Goal: Find specific page/section: Find specific page/section

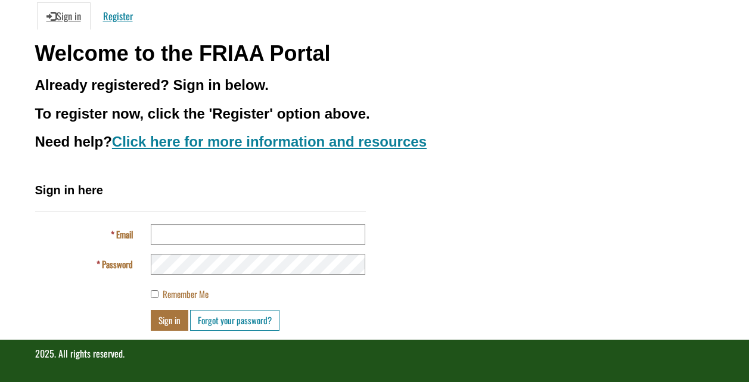
scroll to position [117, 0]
click at [161, 235] on input "Email" at bounding box center [258, 234] width 214 height 21
type input "**********"
click at [174, 322] on button "Sign in" at bounding box center [170, 320] width 38 height 21
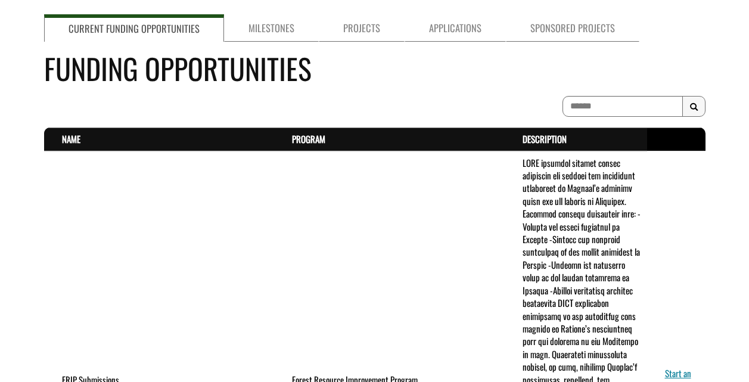
scroll to position [60, 0]
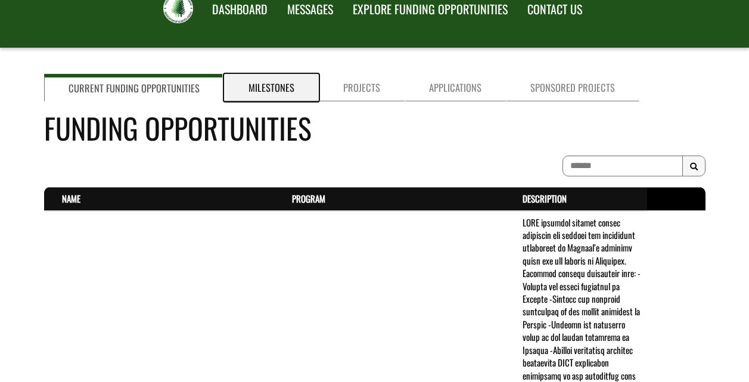
click at [269, 88] on link "Milestones" at bounding box center [271, 87] width 95 height 27
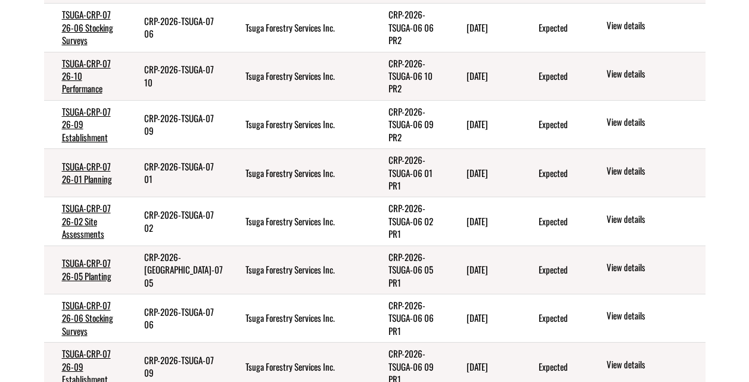
scroll to position [357, 0]
click at [74, 164] on link "TSUGA-CRP-07 26-01 Planning" at bounding box center [87, 172] width 50 height 26
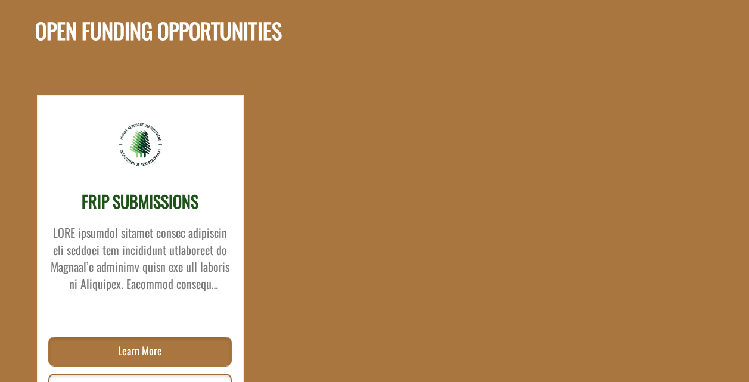
scroll to position [975, 0]
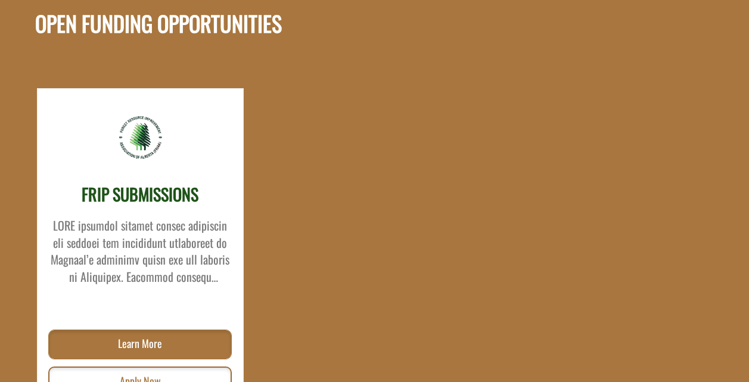
click at [283, 111] on div "FRIP SUBMISSIONS Learn More Apply Now" at bounding box center [376, 233] width 697 height 375
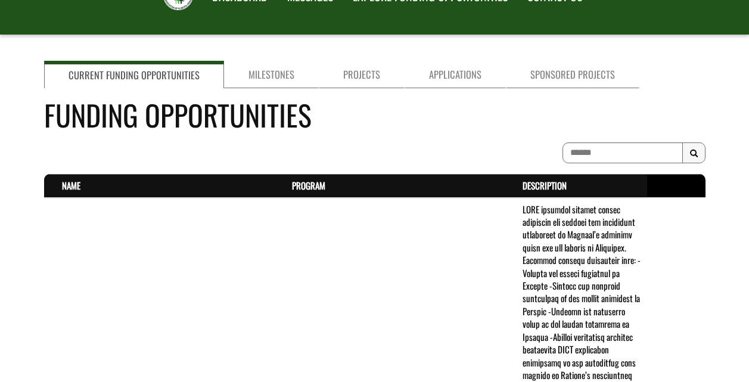
scroll to position [13, 0]
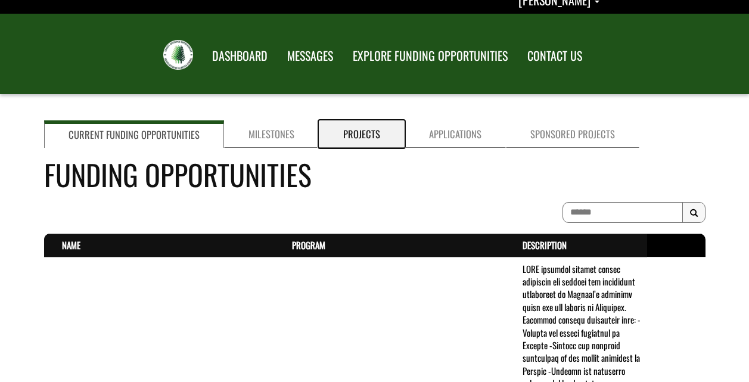
click at [355, 135] on link "Projects" at bounding box center [362, 133] width 86 height 27
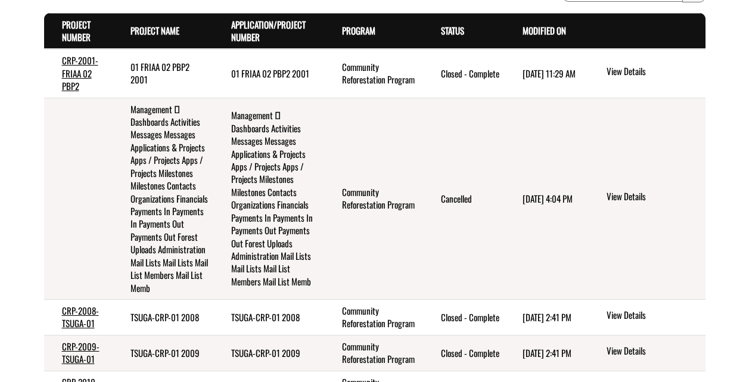
scroll to position [192, 0]
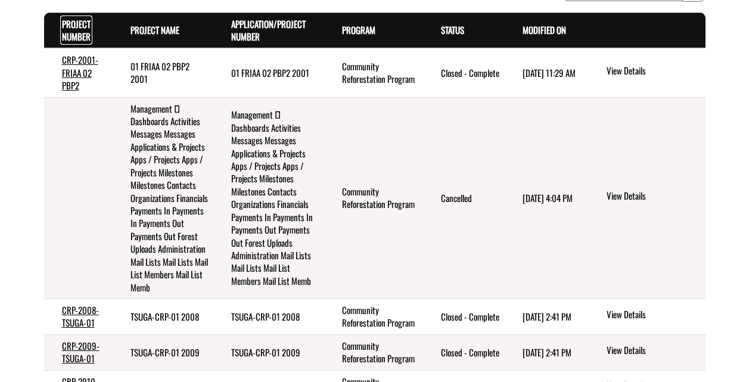
click at [77, 34] on link "Project Number . sort descending" at bounding box center [76, 30] width 29 height 26
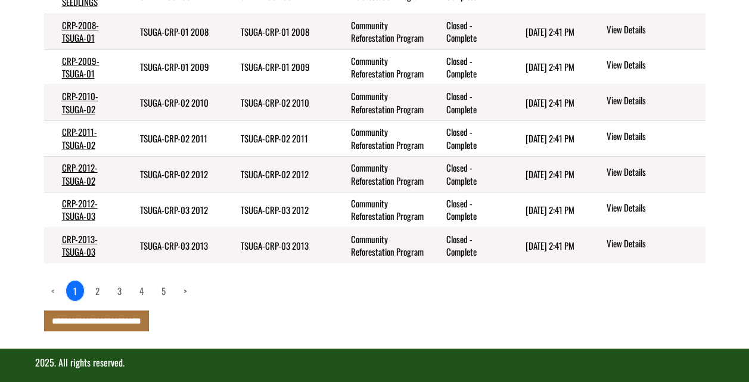
scroll to position [534, 0]
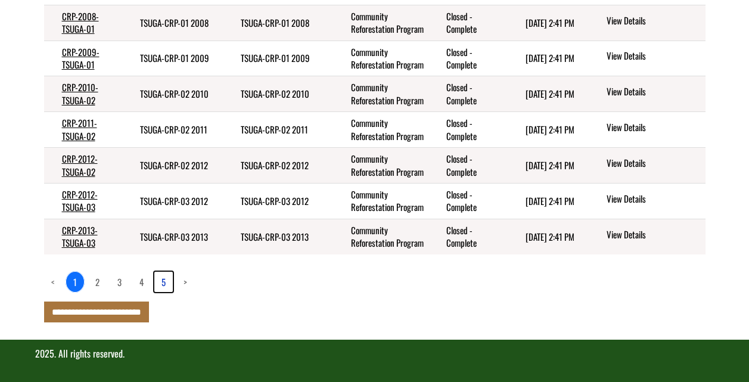
click at [165, 283] on link "5" at bounding box center [163, 282] width 18 height 20
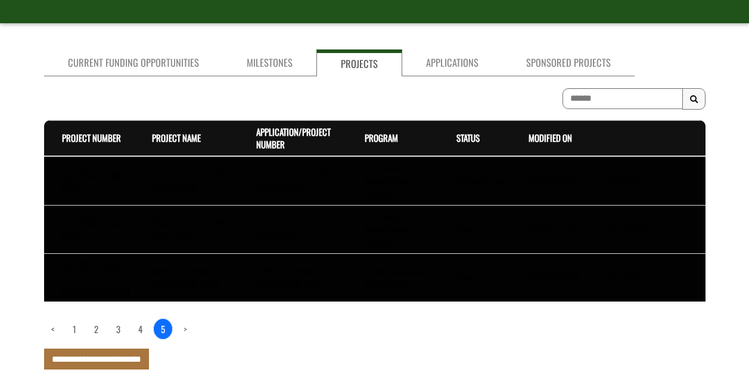
scroll to position [105, 0]
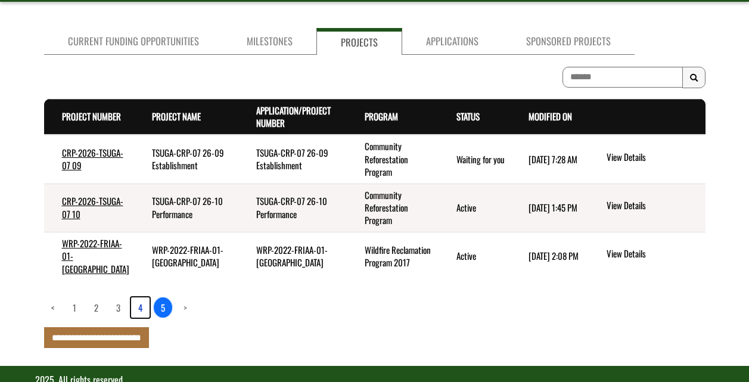
click at [140, 297] on link "4" at bounding box center [140, 307] width 18 height 20
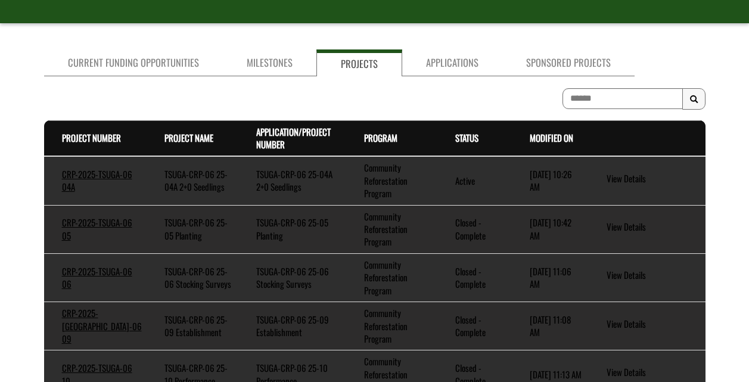
scroll to position [381, 0]
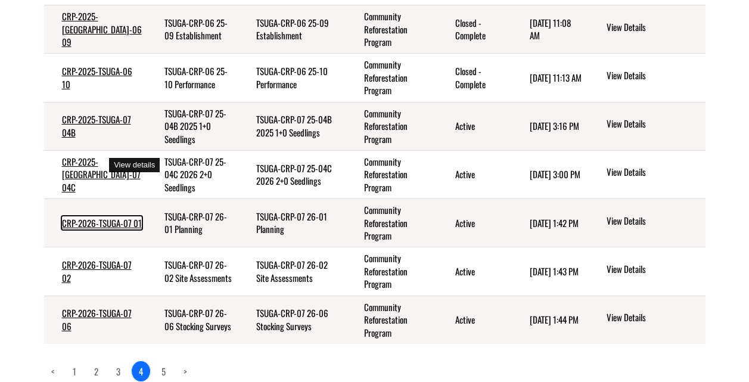
click at [80, 216] on link "CRP-2026-TSUGA-07 01" at bounding box center [102, 222] width 80 height 13
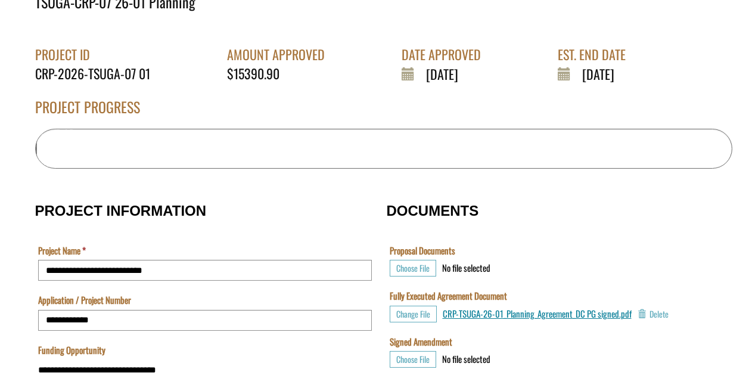
scroll to position [298, 0]
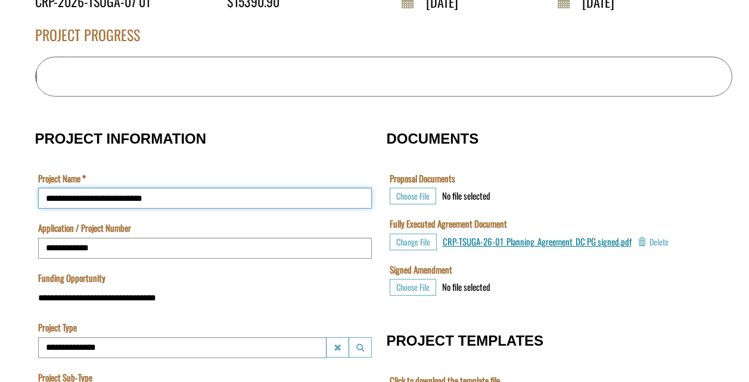
drag, startPoint x: 149, startPoint y: 200, endPoint x: 42, endPoint y: 197, distance: 106.7
click at [42, 197] on input "**********" at bounding box center [205, 198] width 334 height 21
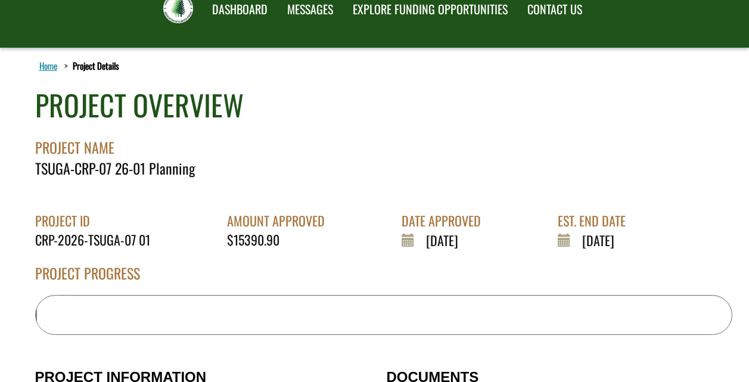
scroll to position [0, 0]
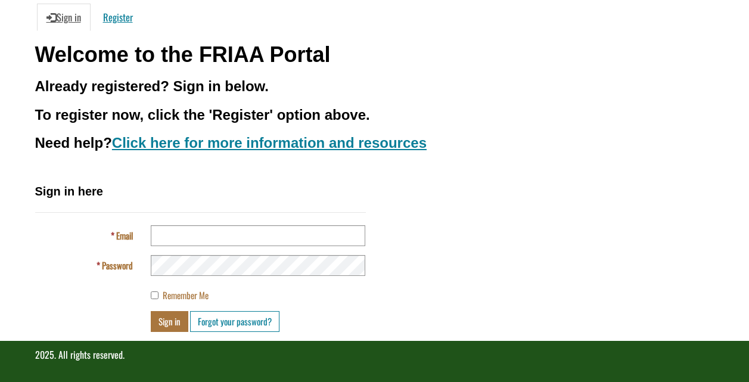
scroll to position [117, 0]
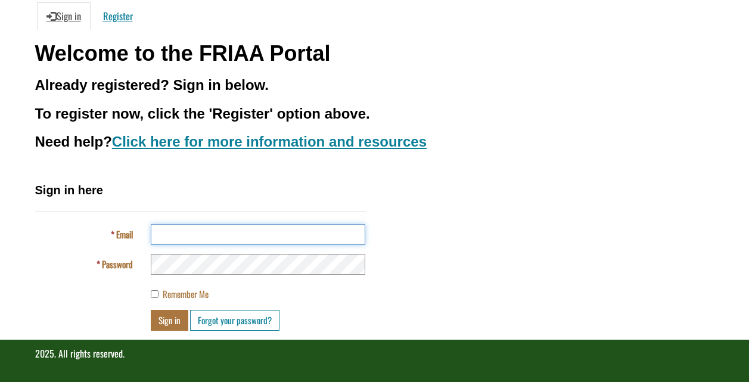
click at [179, 237] on input "Email" at bounding box center [258, 234] width 214 height 21
type input "**********"
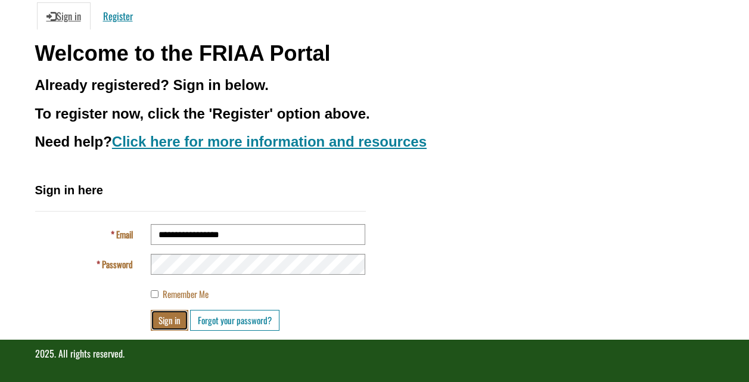
click at [170, 320] on button "Sign in" at bounding box center [170, 320] width 38 height 21
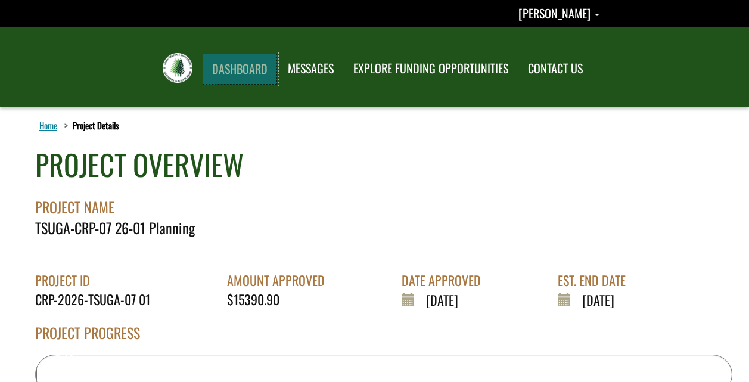
click at [243, 70] on link "DASHBOARD" at bounding box center [240, 69] width 74 height 31
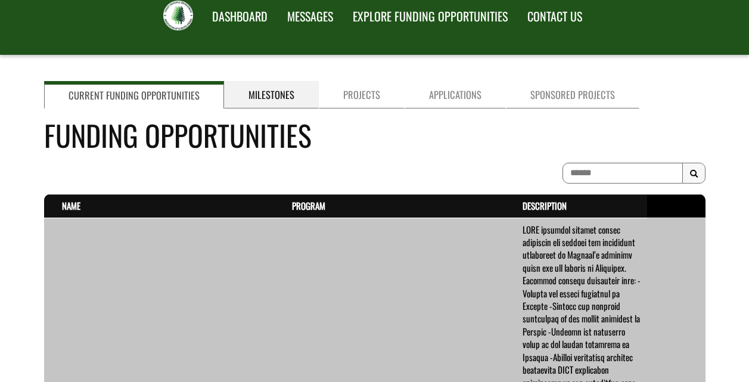
scroll to position [60, 0]
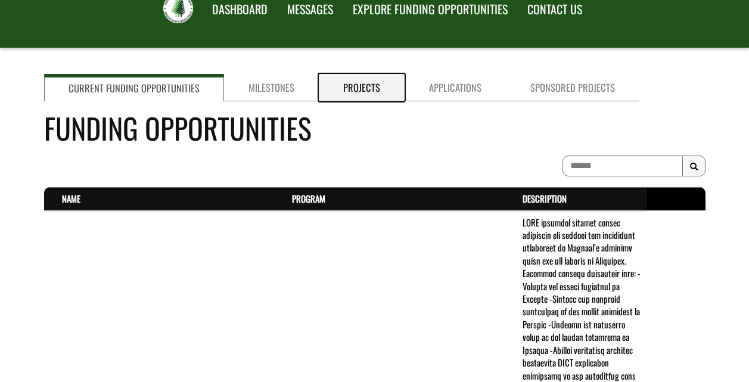
click at [344, 90] on link "Projects" at bounding box center [362, 87] width 86 height 27
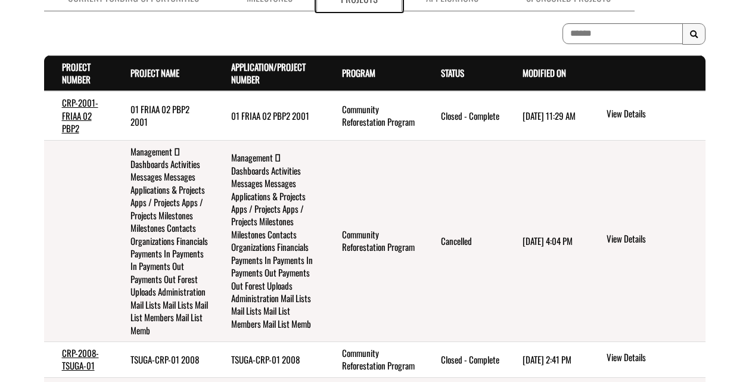
scroll to position [0, 0]
